Goal: Task Accomplishment & Management: Manage account settings

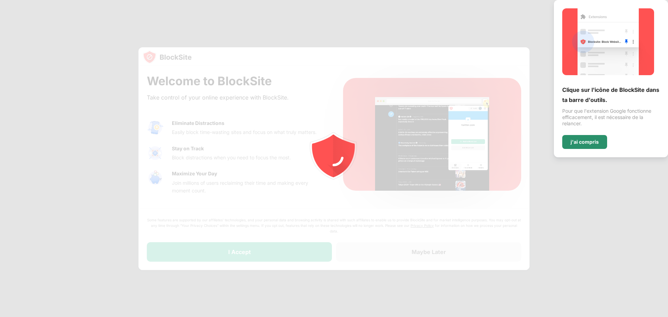
click at [592, 147] on div "j'ai compris" at bounding box center [584, 142] width 45 height 14
